Goal: Information Seeking & Learning: Learn about a topic

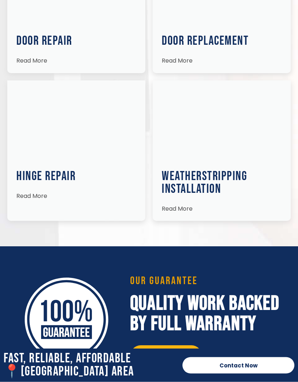
scroll to position [1182, 0]
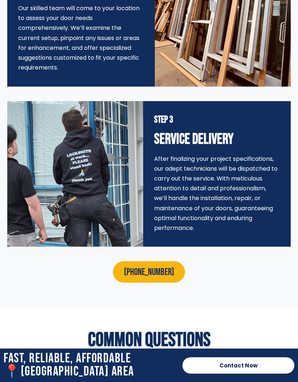
click at [218, 350] on h2 "Common Questions" at bounding box center [149, 340] width 254 height 20
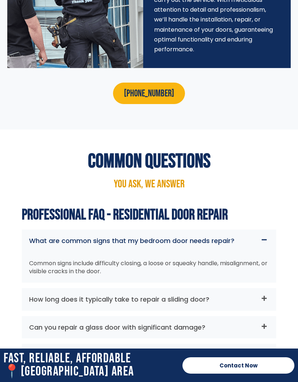
scroll to position [2002, 0]
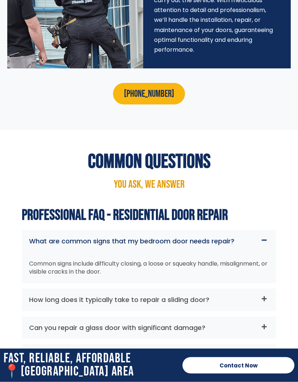
click at [190, 304] on link "How long does it typically take to repair a sliding door?" at bounding box center [119, 299] width 180 height 9
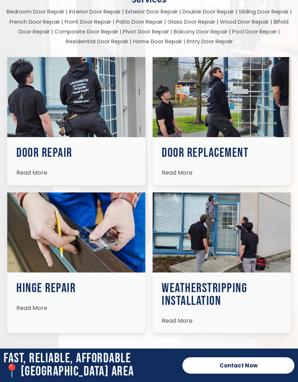
scroll to position [1069, 0]
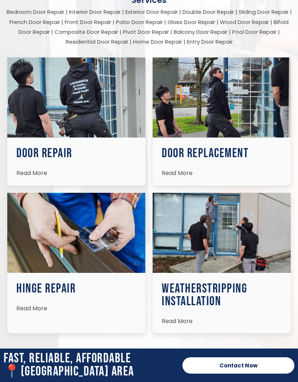
click at [209, 306] on h3 "Weatherstripping Installation" at bounding box center [222, 294] width 120 height 25
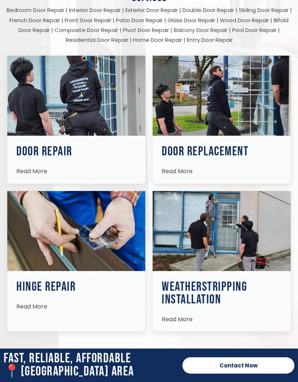
click at [231, 227] on img at bounding box center [222, 231] width 138 height 80
click at [190, 323] on span "Read More" at bounding box center [177, 319] width 31 height 8
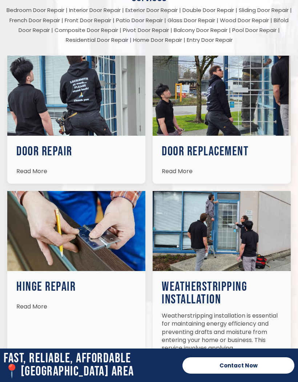
click at [234, 246] on img at bounding box center [222, 231] width 138 height 80
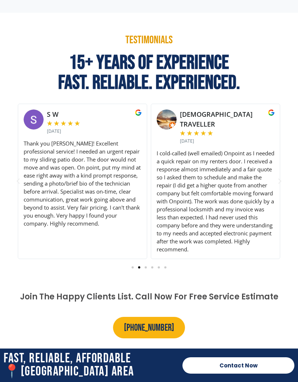
scroll to position [512, 0]
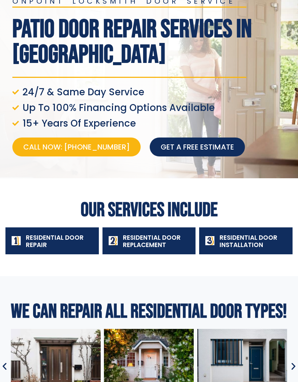
scroll to position [47, 0]
